Goal: Information Seeking & Learning: Find specific fact

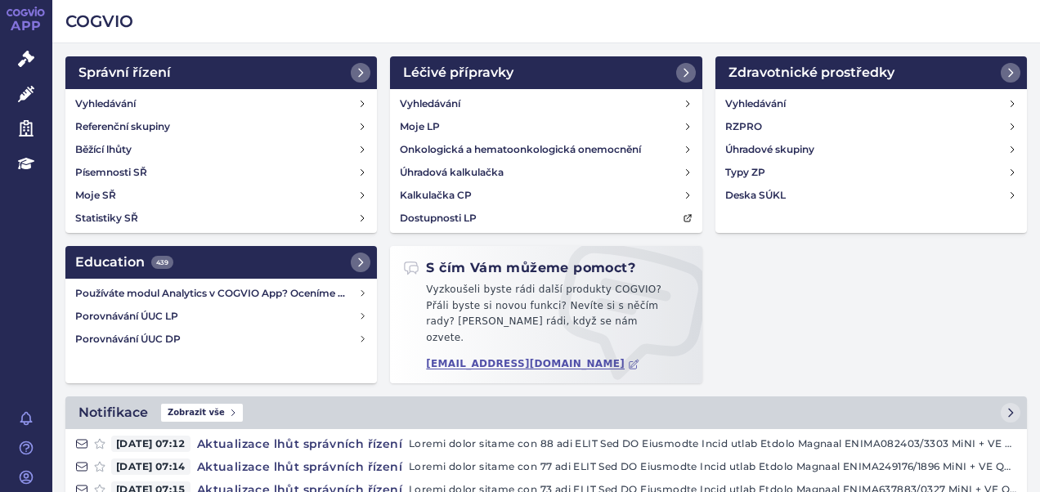
scroll to position [164, 0]
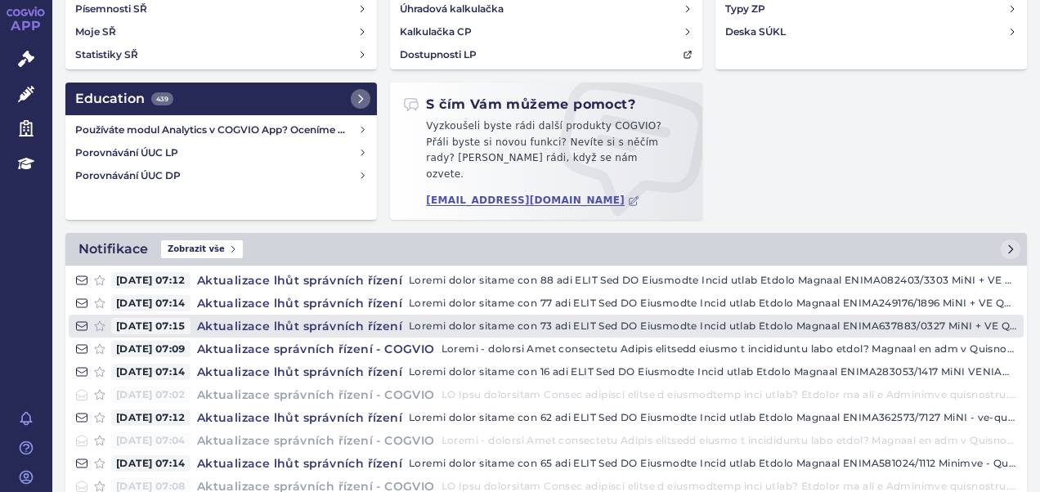
click at [376, 318] on h4 "Aktualizace lhůt správních řízení" at bounding box center [300, 326] width 218 height 16
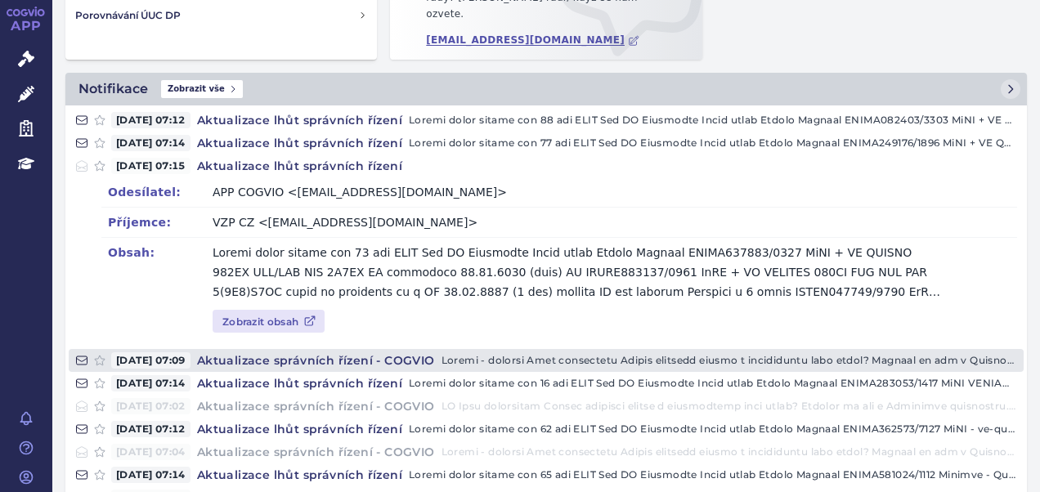
scroll to position [327, 0]
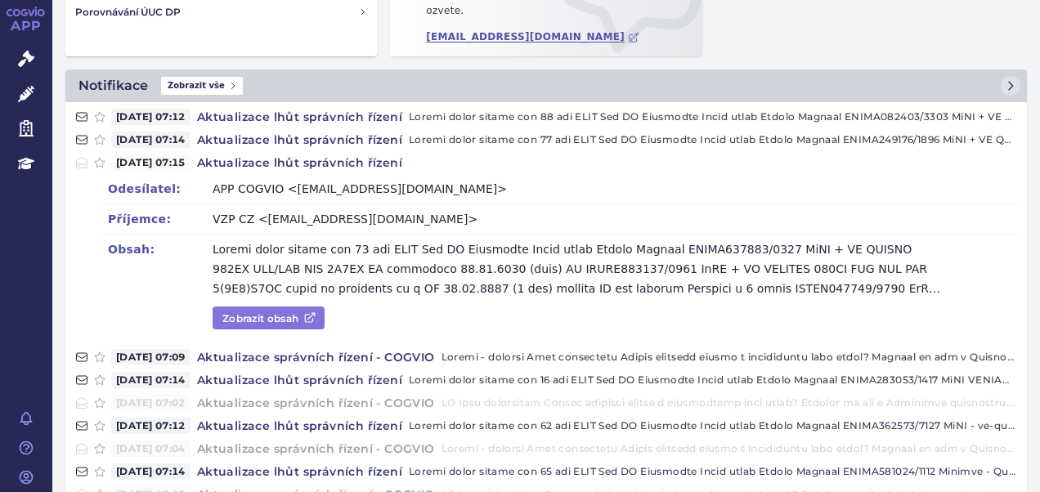
click at [268, 307] on link "Zobrazit obsah" at bounding box center [269, 318] width 112 height 23
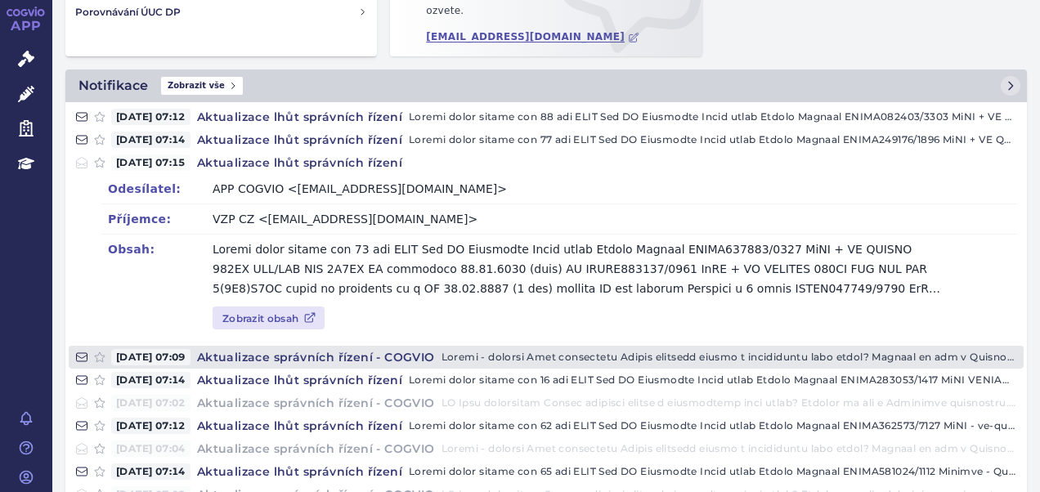
click at [303, 349] on h4 "Aktualizace správních řízení - COGVIO" at bounding box center [316, 357] width 251 height 16
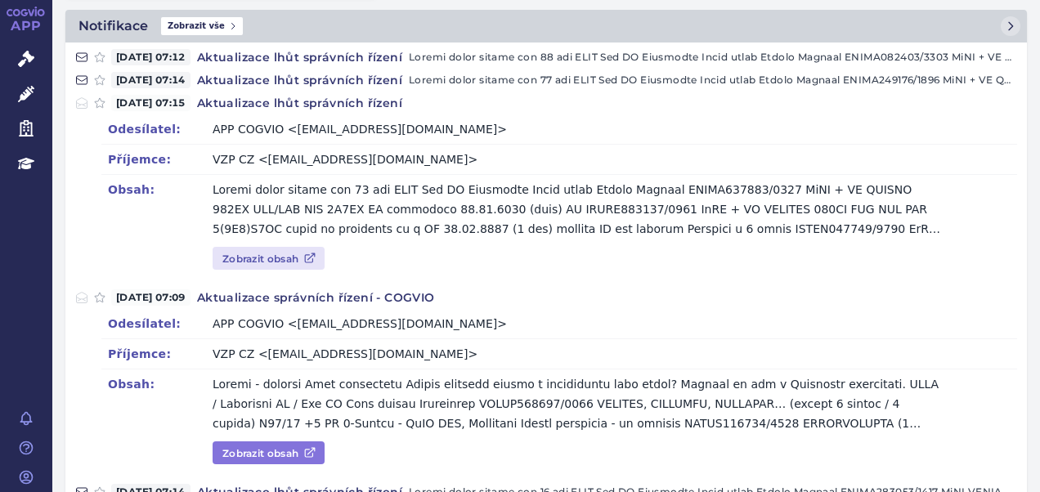
scroll to position [491, 0]
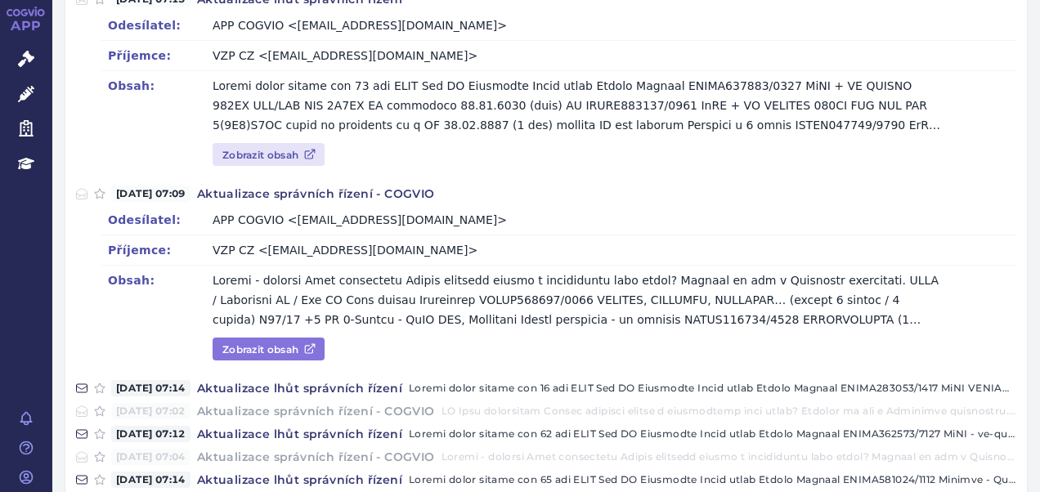
click at [295, 338] on link "Zobrazit obsah" at bounding box center [269, 349] width 112 height 23
click at [297, 338] on link "Zobrazit obsah" at bounding box center [269, 349] width 112 height 23
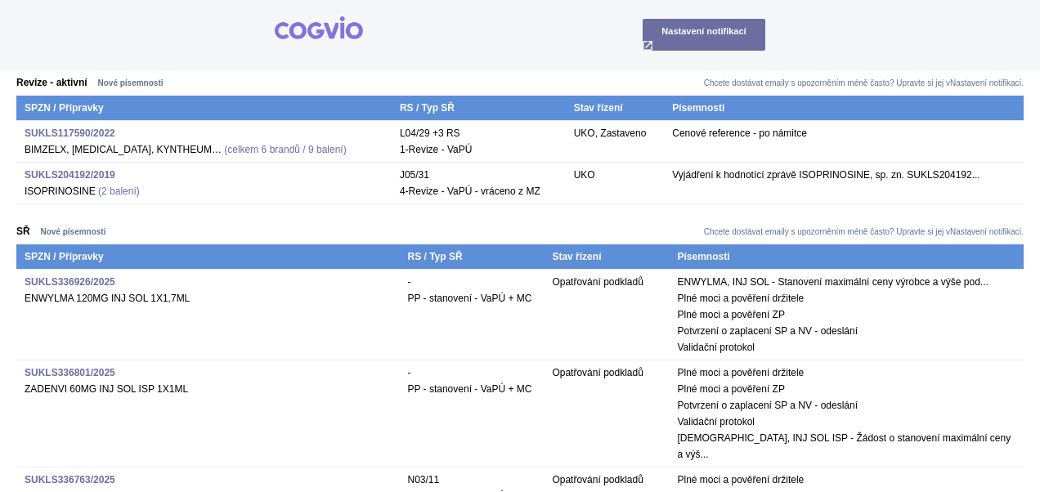
click at [70, 170] on strong "SUKLS204192/2019" at bounding box center [70, 174] width 91 height 11
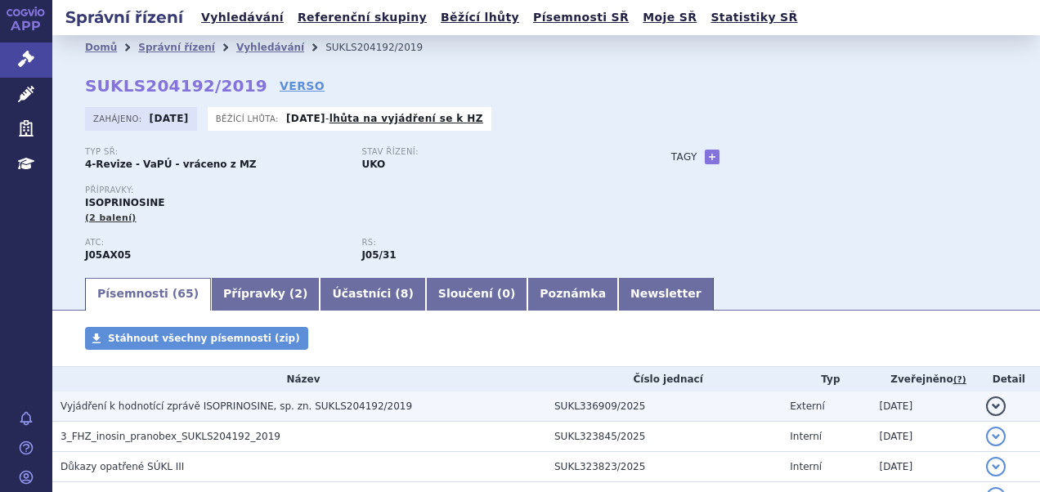
click at [194, 406] on span "Vyjádření k hodnotící zprávě ISOPRINOSINE, sp. zn. SUKLS204192/2019" at bounding box center [237, 406] width 352 height 11
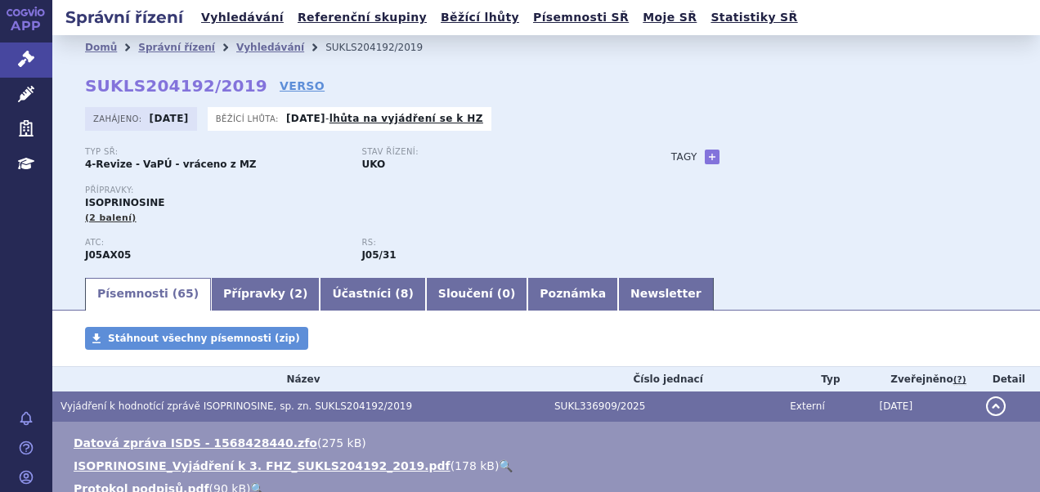
scroll to position [82, 0]
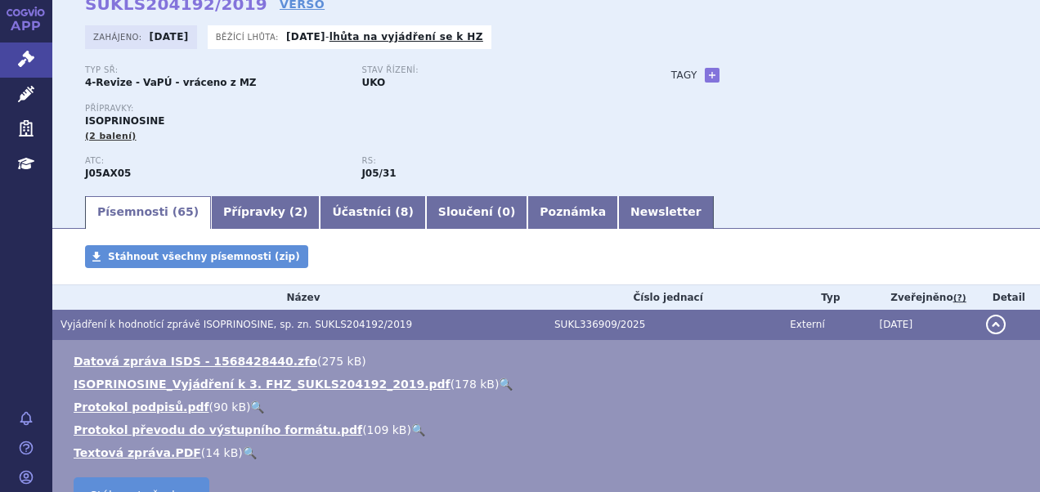
click at [499, 386] on link "🔍" at bounding box center [506, 384] width 14 height 13
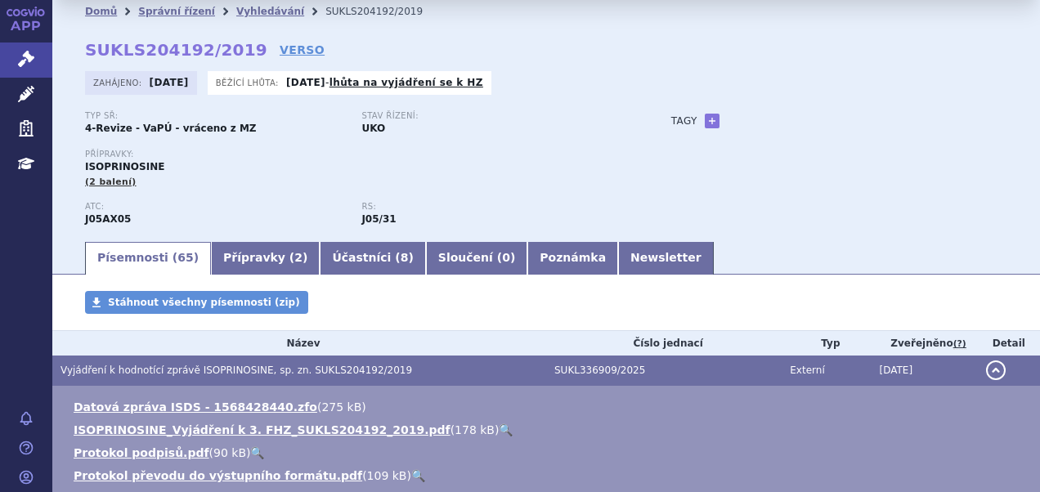
scroll to position [0, 0]
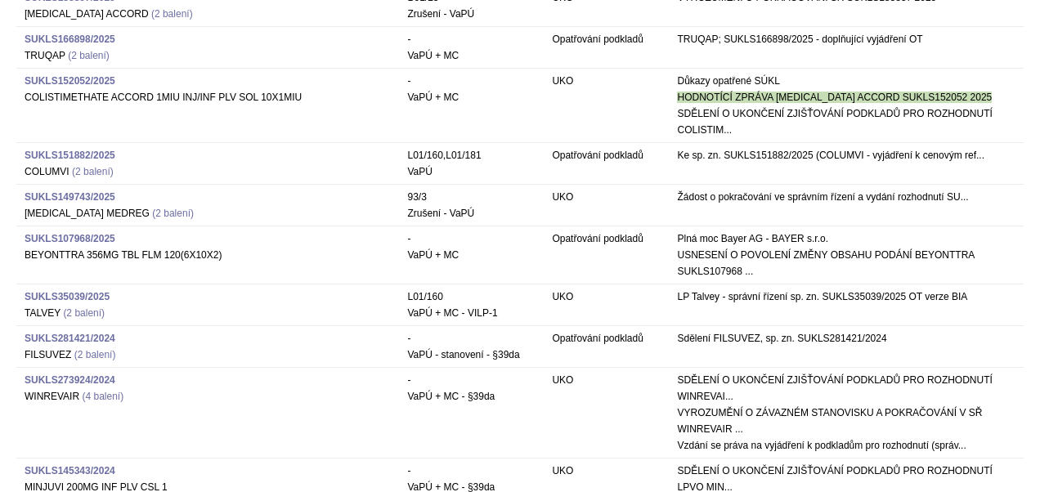
scroll to position [1799, 0]
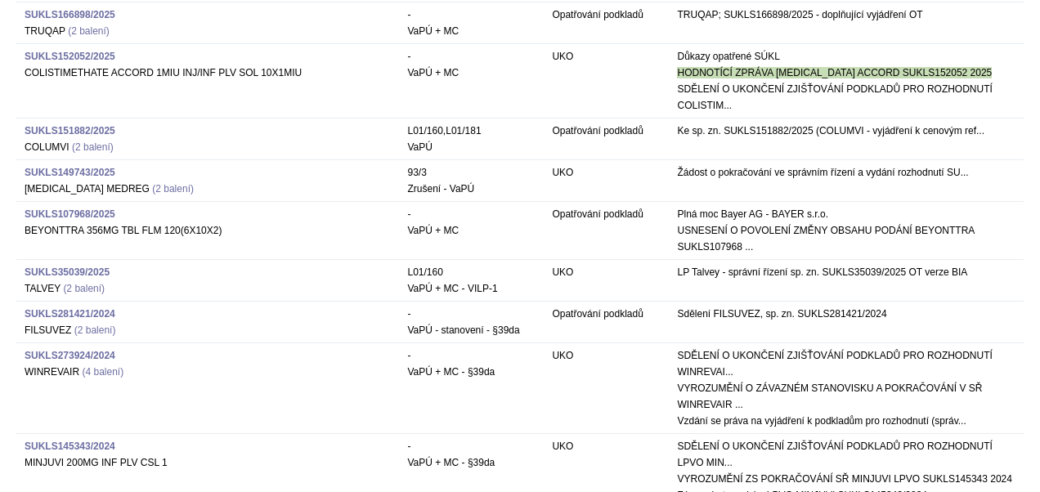
click at [87, 308] on strong "SUKLS281421/2024" at bounding box center [70, 313] width 91 height 11
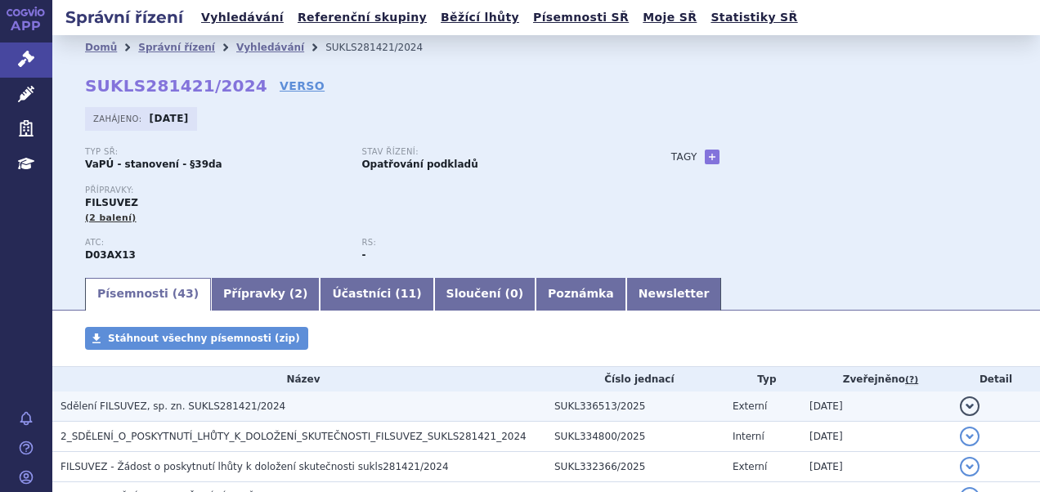
click at [207, 397] on td "Sdělení FILSUVEZ, sp. zn. SUKLS281421/2024" at bounding box center [299, 407] width 494 height 30
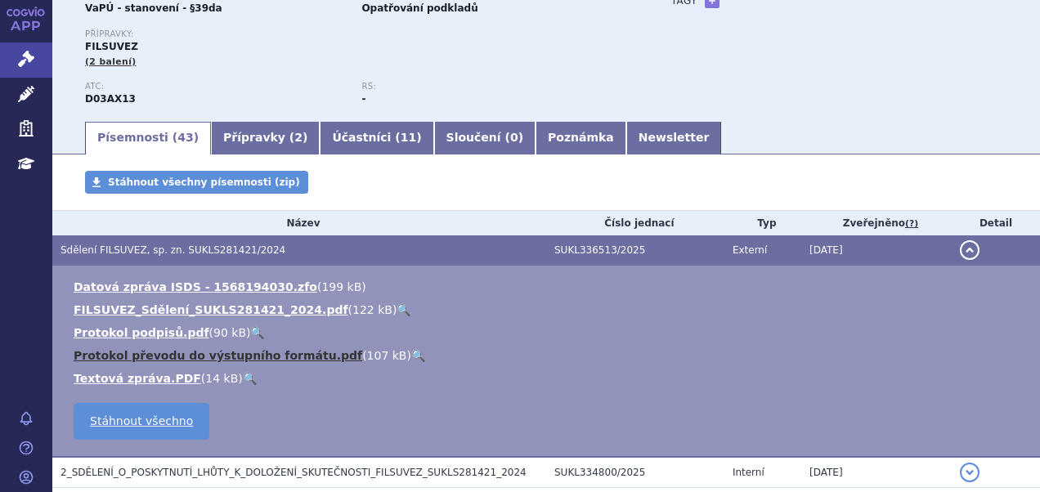
scroll to position [164, 0]
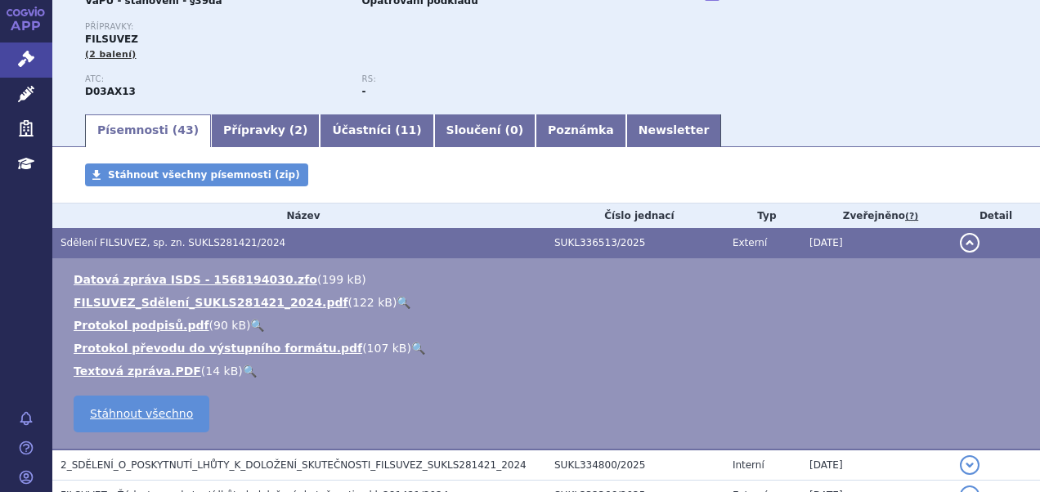
click at [397, 301] on link "🔍" at bounding box center [404, 302] width 14 height 13
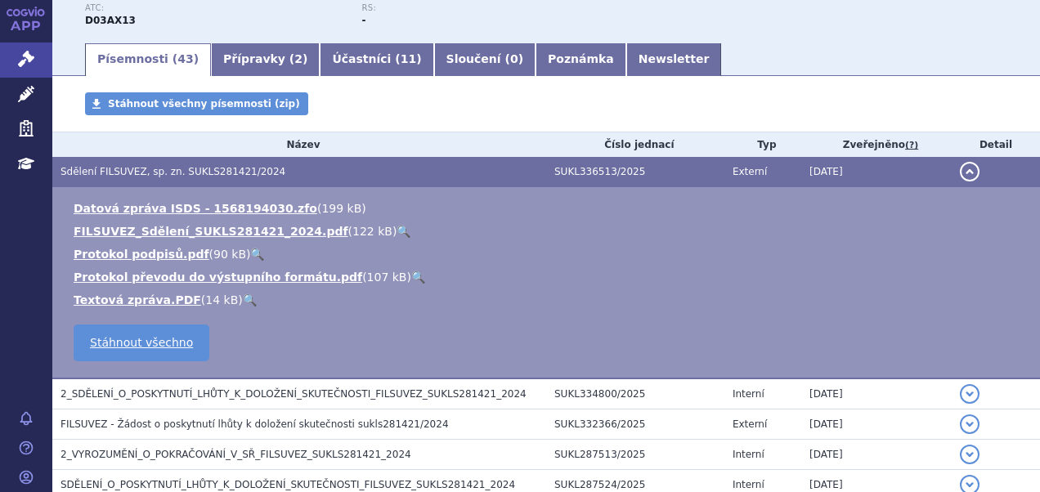
scroll to position [327, 0]
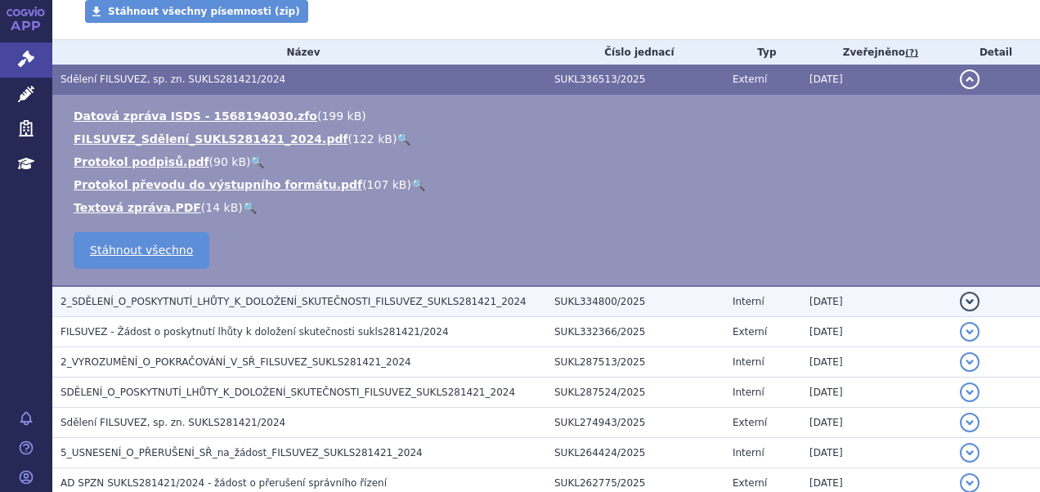
click at [289, 295] on h3 "2_SDĚLENÍ_O_POSKYTNUTÍ_LHŮTY_K_DOLOŽENÍ_SKUTEČNOSTI_FILSUVEZ_SUKLS281421_2024" at bounding box center [304, 302] width 486 height 16
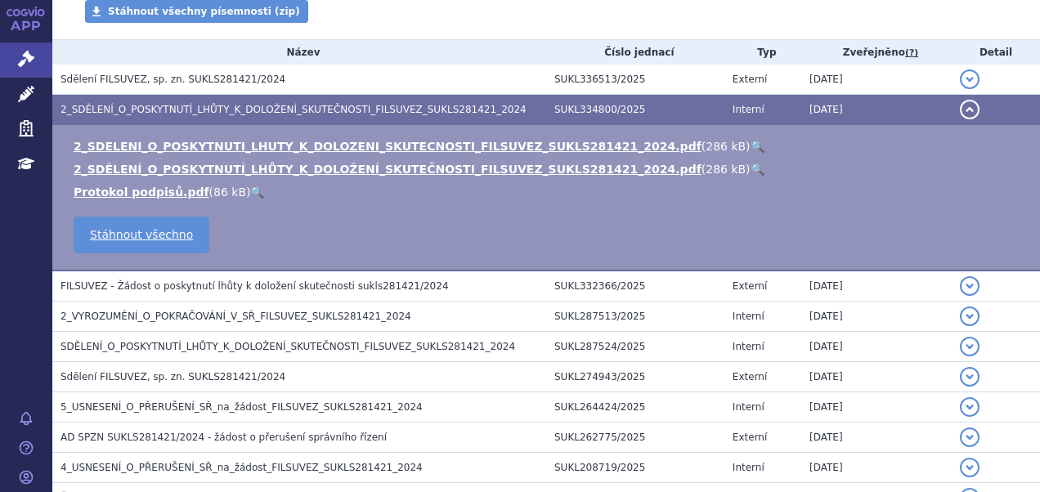
click at [751, 144] on link "🔍" at bounding box center [758, 146] width 14 height 13
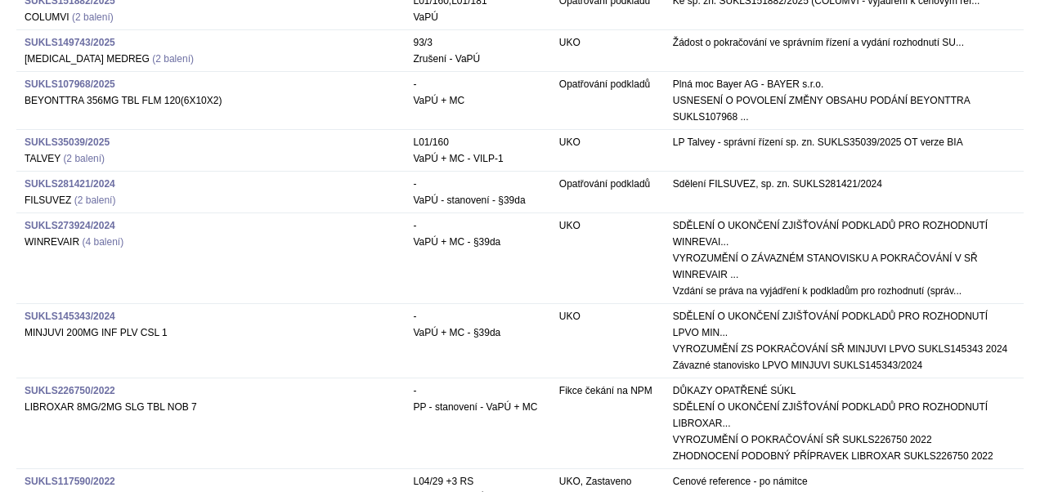
scroll to position [4748, 0]
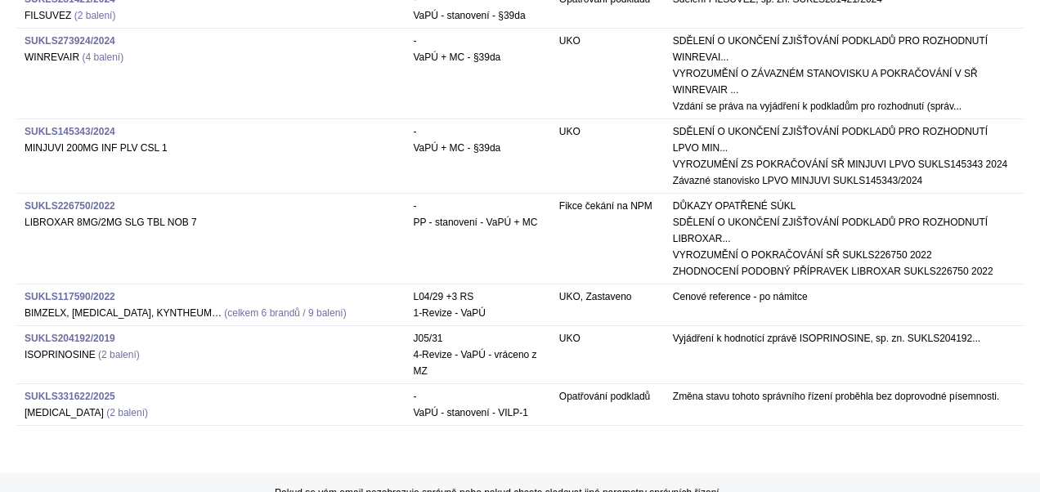
click at [69, 200] on strong "SUKLS226750/2022" at bounding box center [70, 205] width 91 height 11
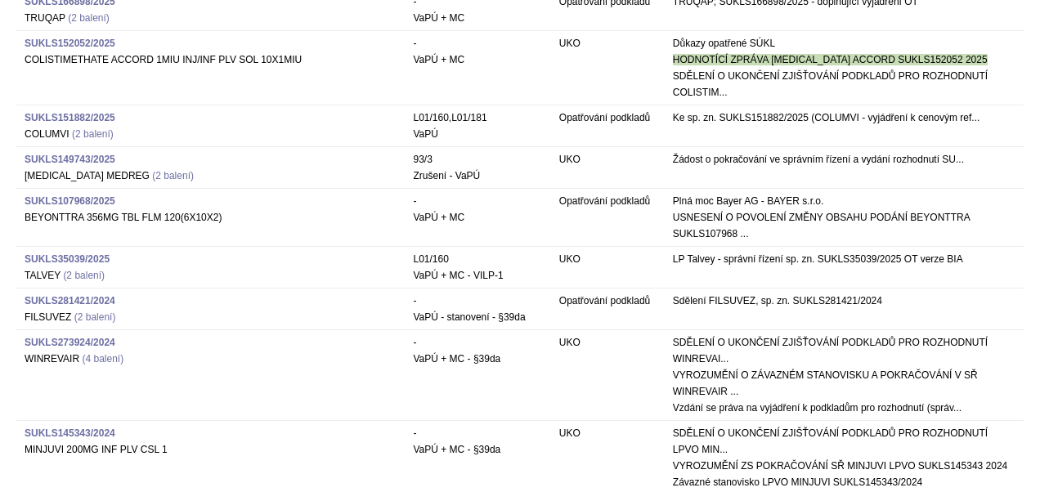
scroll to position [4421, 0]
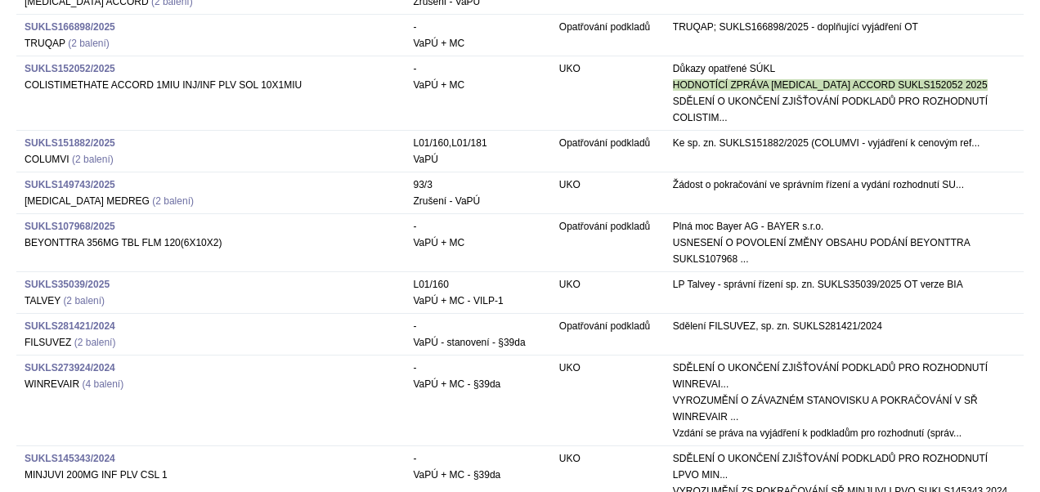
click at [76, 221] on strong "SUKLS107968/2025" at bounding box center [70, 226] width 91 height 11
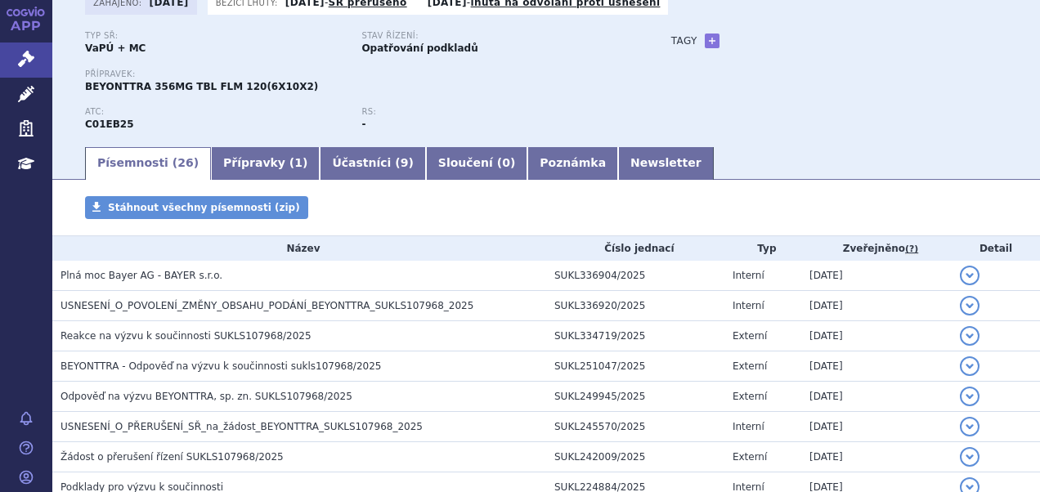
scroll to position [245, 0]
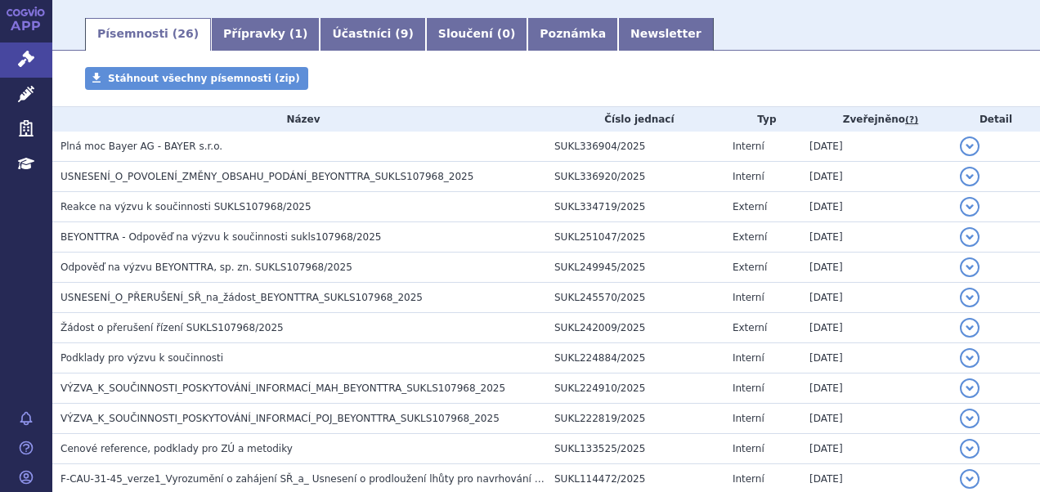
click at [160, 167] on td "USNESENÍ_O_POVOLENÍ_ZMĚNY_OBSAHU_PODÁNÍ_BEYONTTRA_SUKLS107968_2025" at bounding box center [299, 177] width 494 height 30
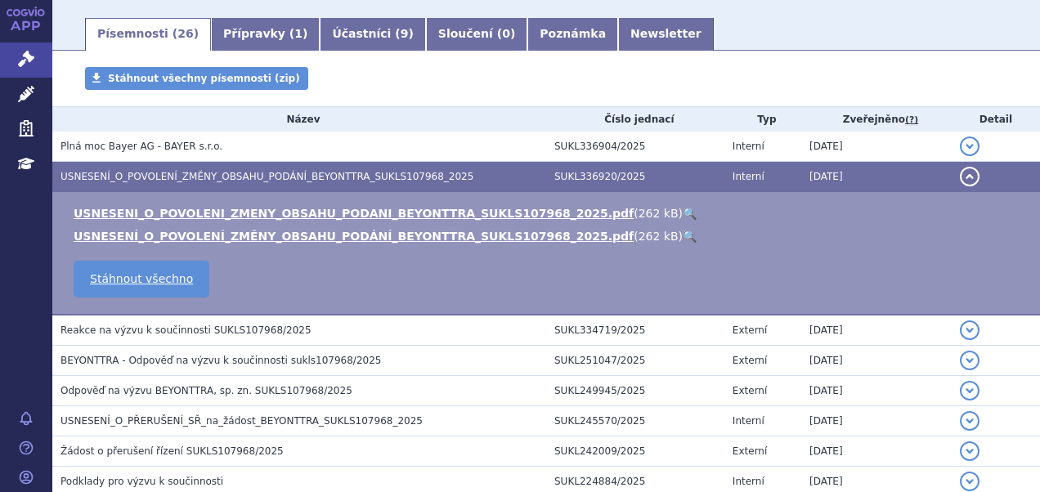
click at [683, 214] on link "🔍" at bounding box center [690, 213] width 14 height 13
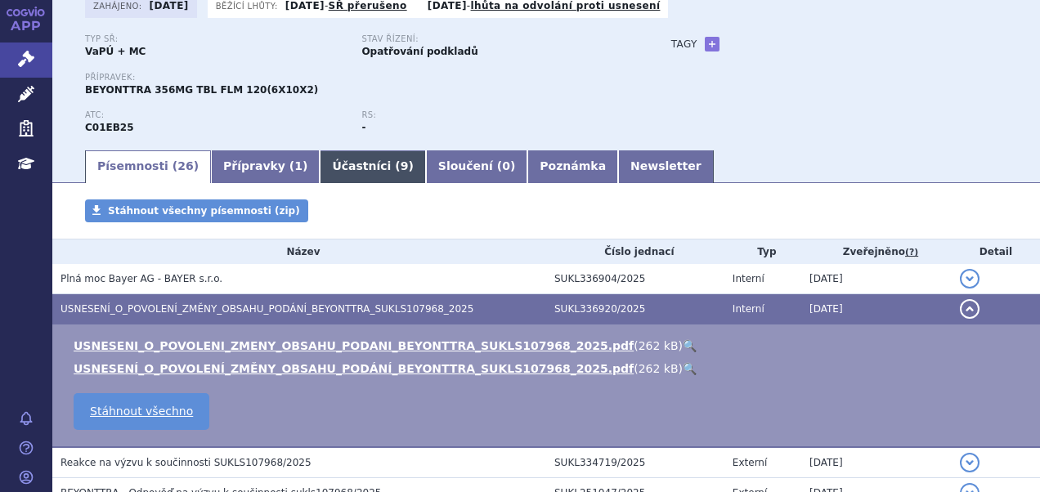
scroll to position [0, 0]
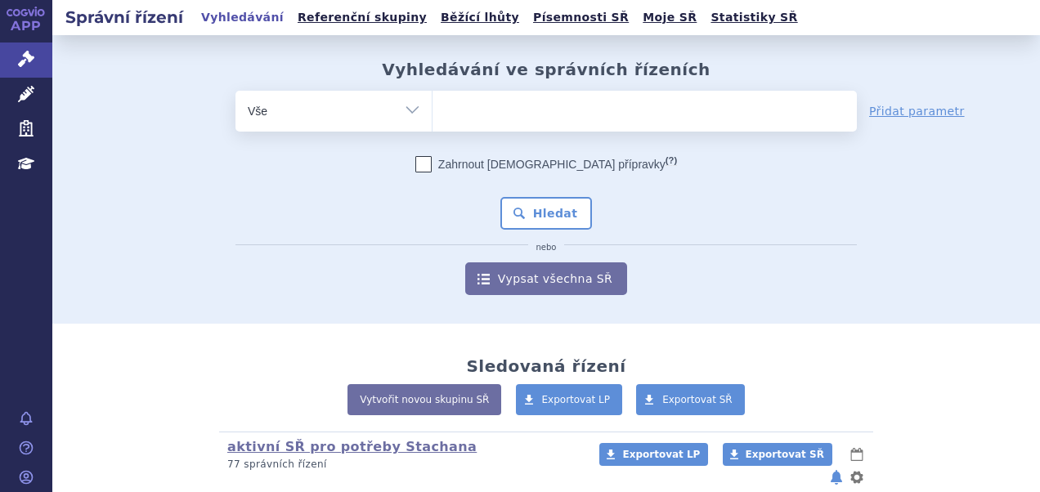
click at [476, 92] on ul at bounding box center [645, 108] width 424 height 34
click at [433, 92] on select at bounding box center [432, 110] width 1 height 41
type input "a,"
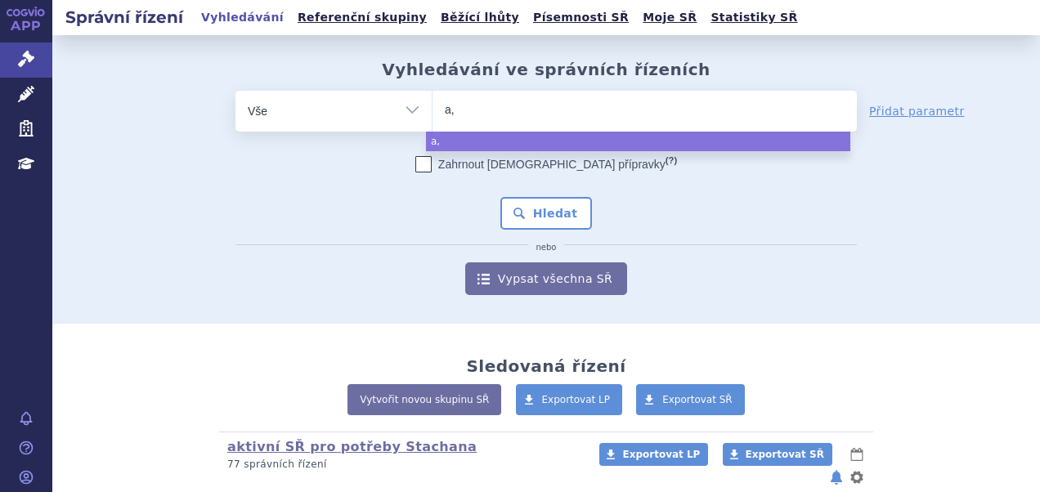
type input "a"
type input "alu"
type input "alut"
type input "alutar"
type input "alutard"
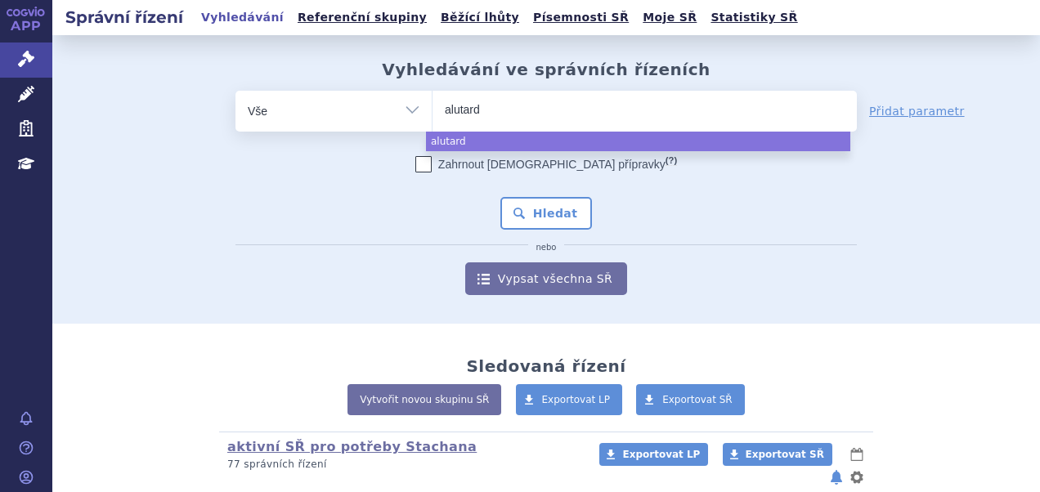
select select "alutard"
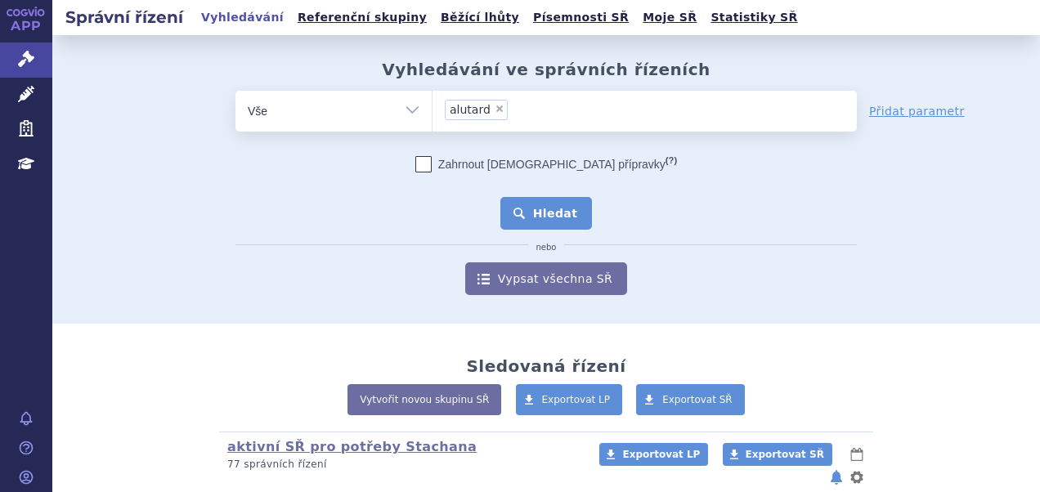
click at [533, 211] on button "Hledat" at bounding box center [546, 213] width 92 height 33
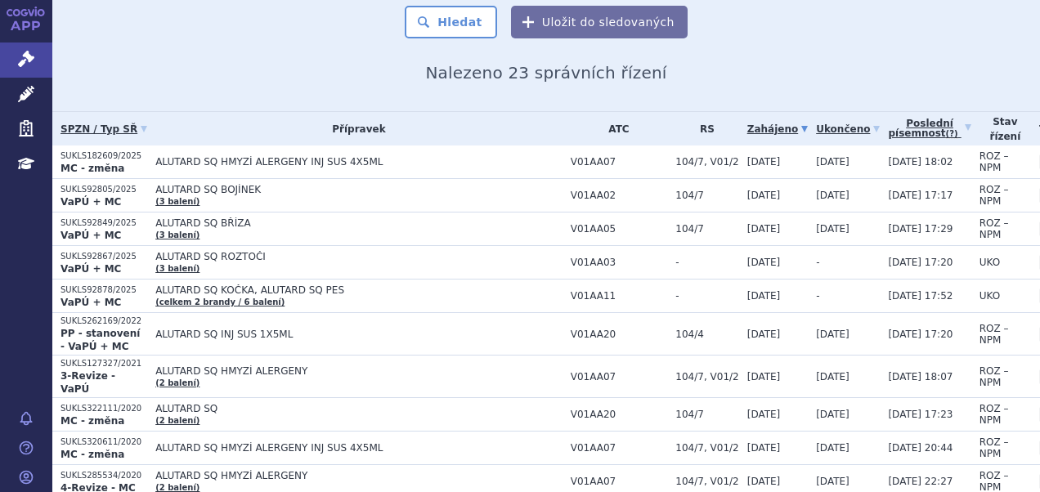
scroll to position [164, 0]
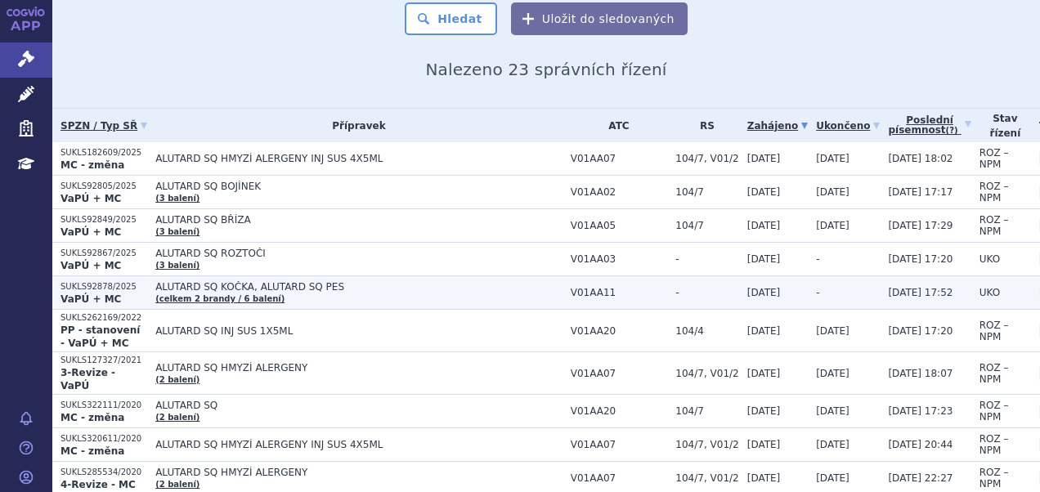
click at [365, 281] on span "ALUTARD SQ KOČKA, ALUTARD SQ PES" at bounding box center [358, 286] width 407 height 11
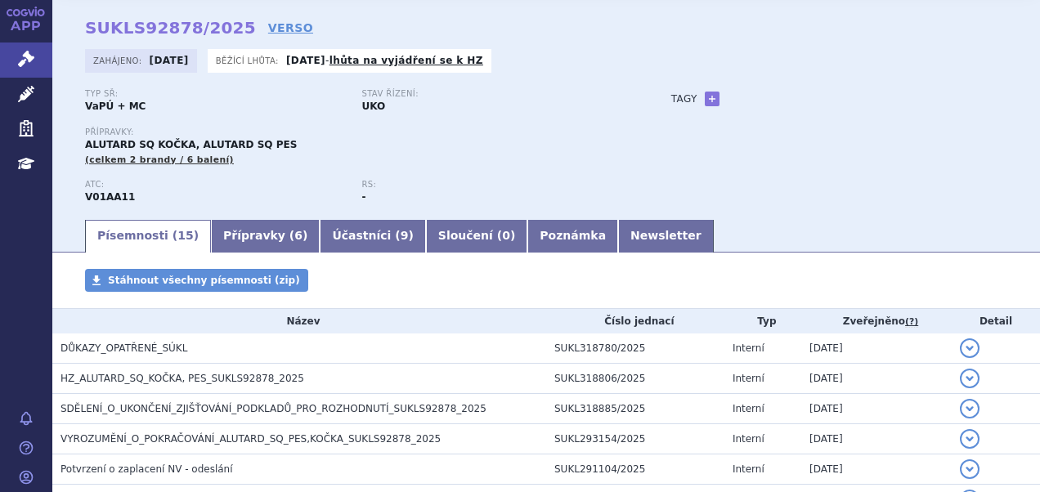
scroll to position [82, 0]
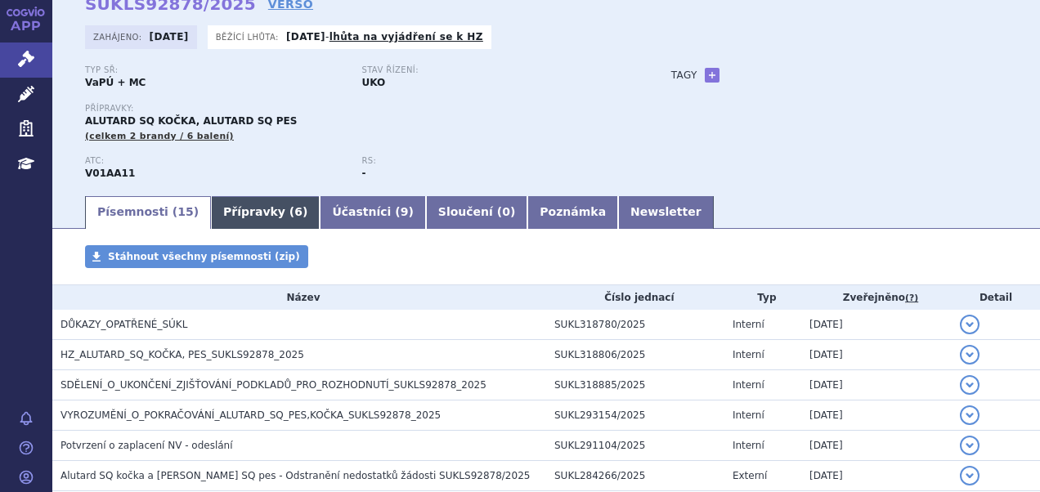
click at [230, 212] on link "Přípravky ( 6 )" at bounding box center [265, 212] width 109 height 33
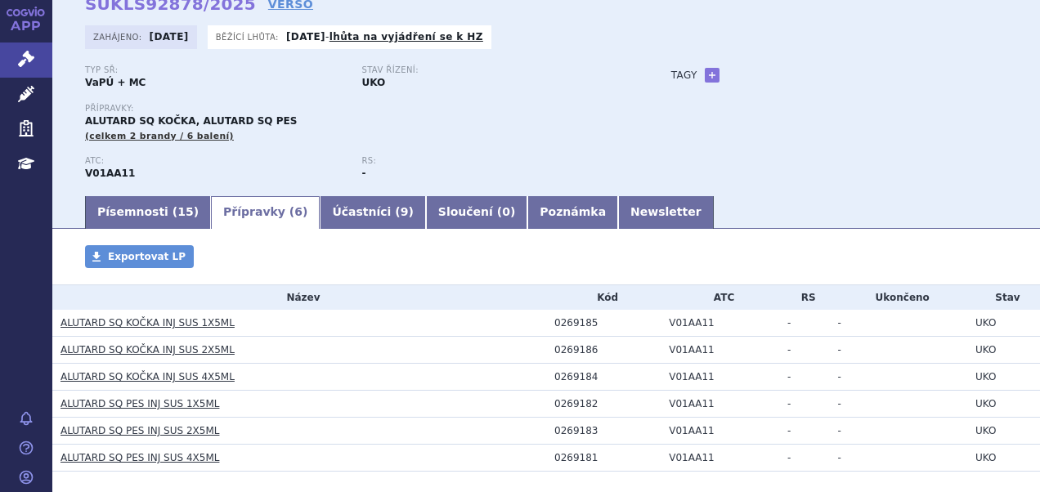
scroll to position [159, 0]
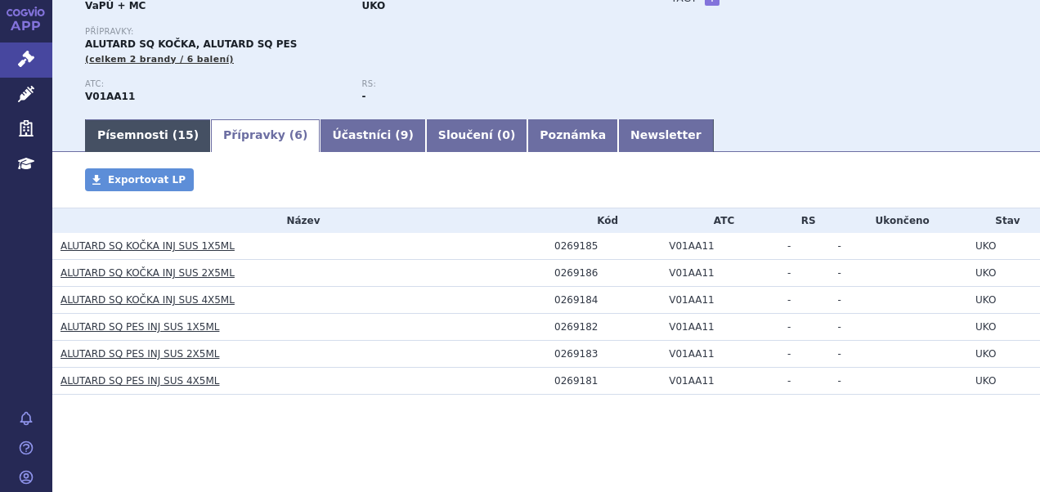
click at [144, 134] on link "Písemnosti ( 15 )" at bounding box center [148, 135] width 126 height 33
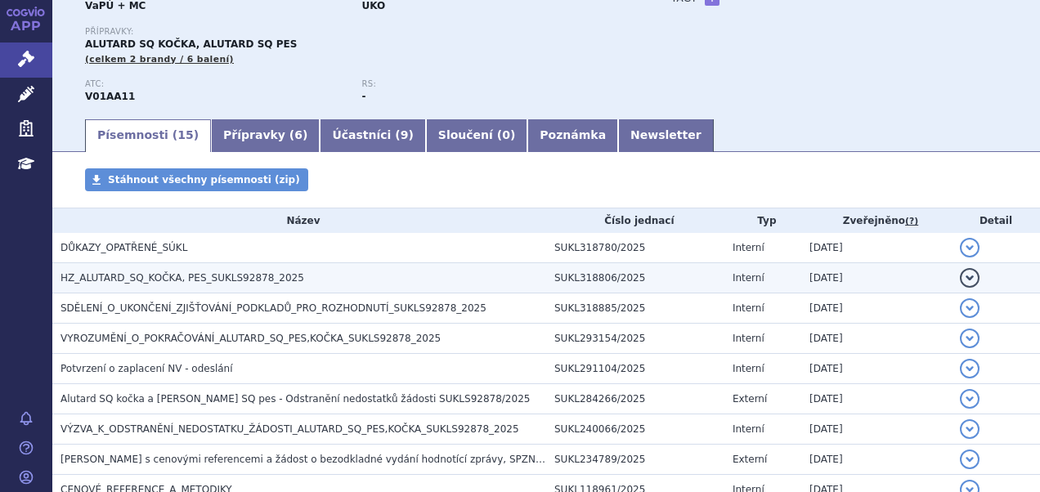
click at [276, 270] on h3 "HZ_ALUTARD_SQ_KOČKA, PES_SUKLS92878_2025" at bounding box center [304, 278] width 486 height 16
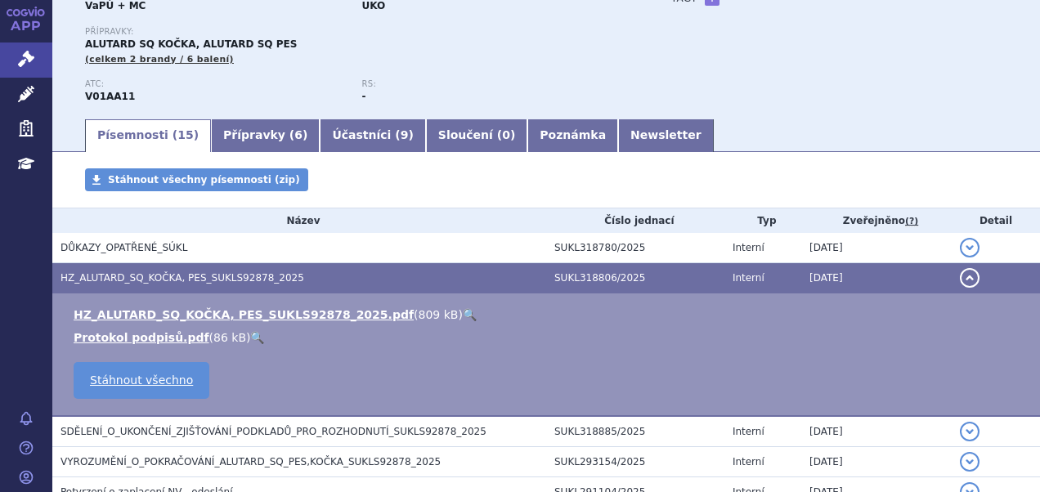
click at [463, 314] on link "🔍" at bounding box center [470, 314] width 14 height 13
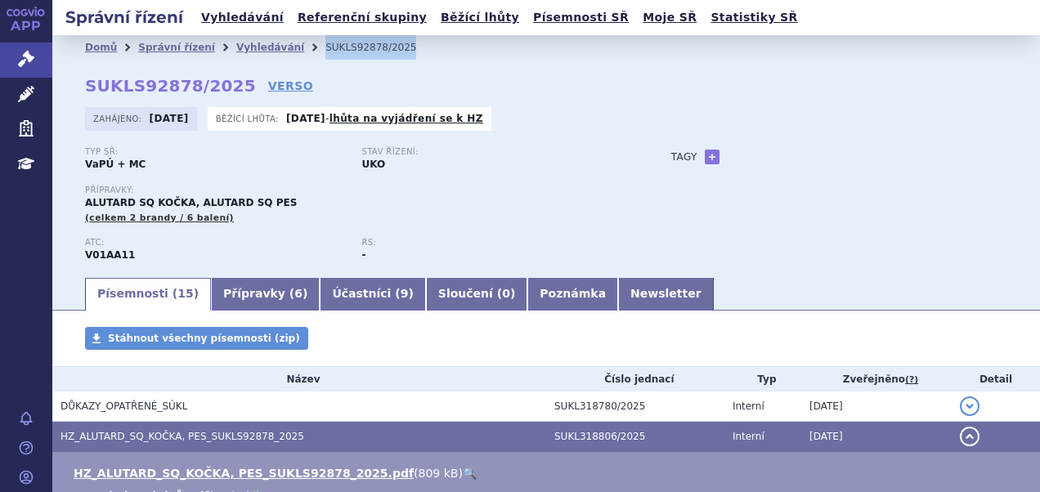
drag, startPoint x: 398, startPoint y: 49, endPoint x: 289, endPoint y: 56, distance: 108.9
click at [289, 56] on ul "Domů Správní řízení Vyhledávání SUKLS92878/2025" at bounding box center [546, 47] width 922 height 25
copy ul "Vyhledávání SUKLS92878/2025"
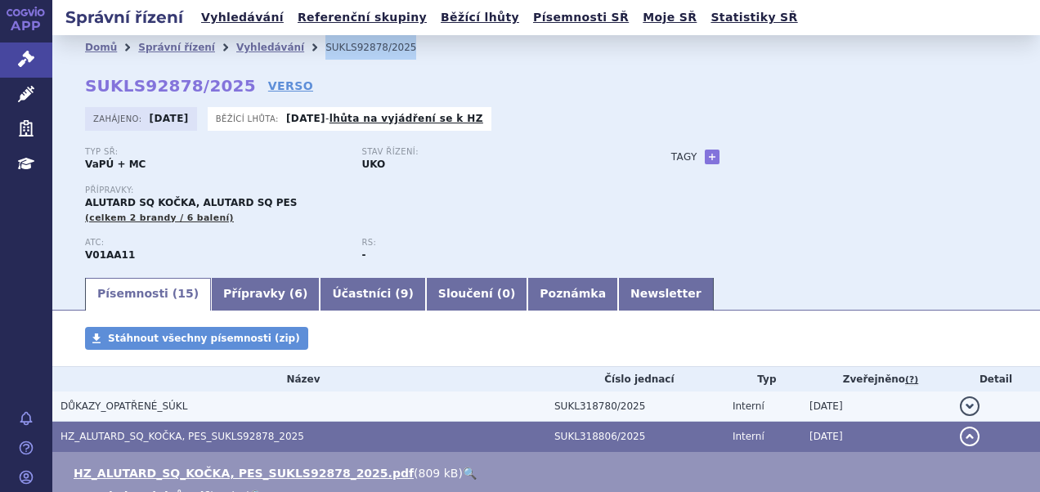
scroll to position [82, 0]
